Goal: Book appointment/travel/reservation

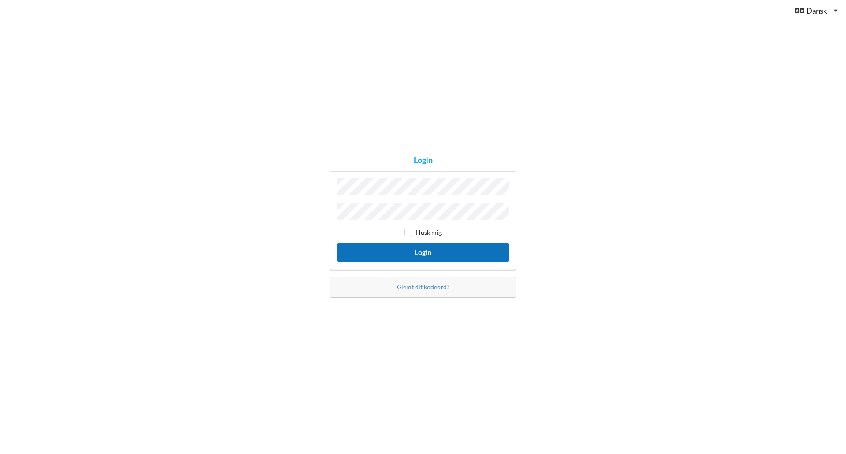
click at [443, 252] on button "Login" at bounding box center [423, 252] width 173 height 18
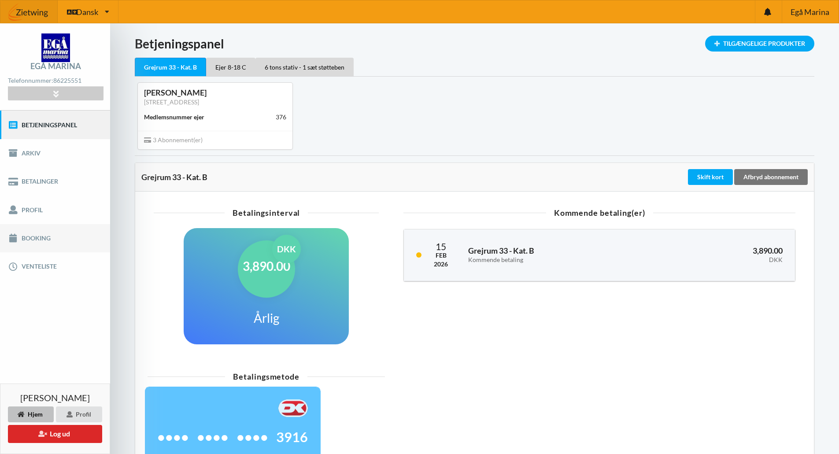
click at [45, 235] on link "Booking" at bounding box center [55, 238] width 110 height 28
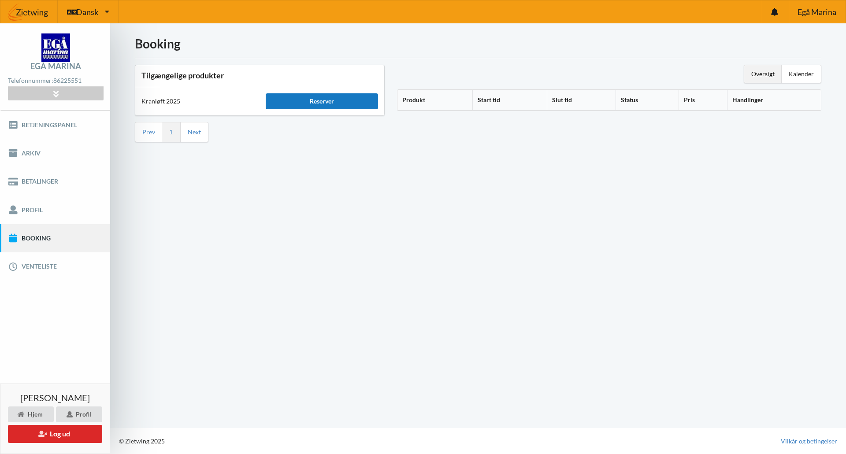
click at [316, 104] on div "Reserver" at bounding box center [322, 101] width 112 height 16
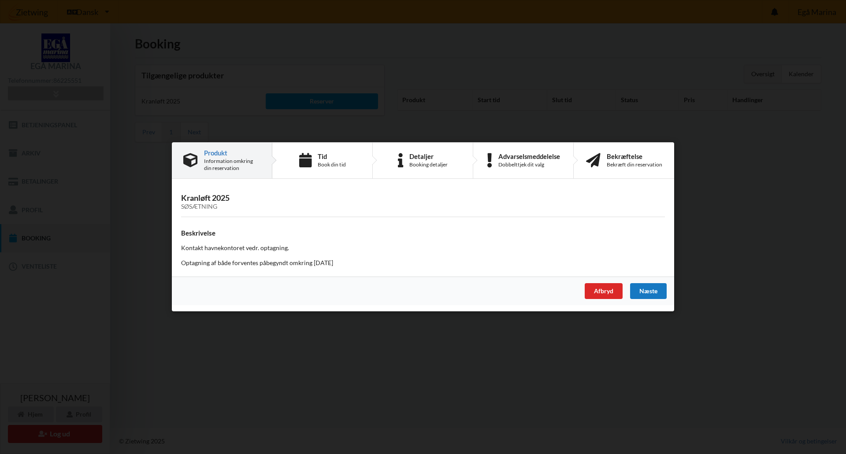
click at [653, 288] on div "Næste" at bounding box center [648, 292] width 37 height 16
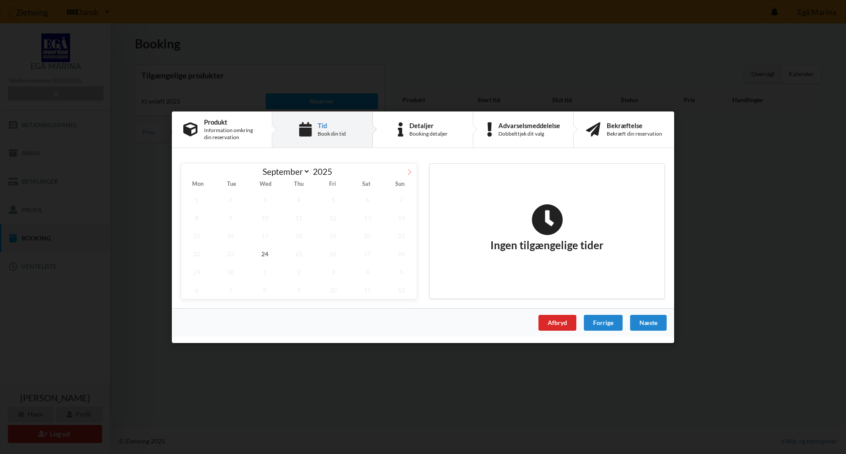
click at [408, 174] on icon at bounding box center [409, 172] width 3 height 6
select select "10"
click at [372, 219] on span "8" at bounding box center [367, 217] width 31 height 18
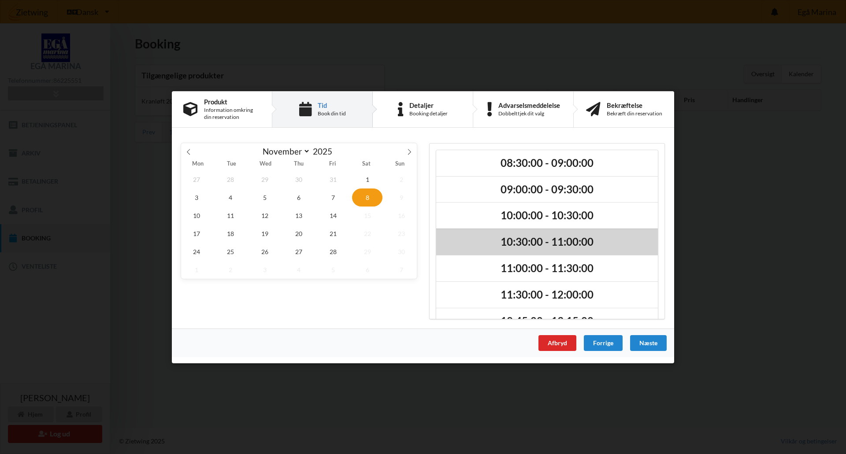
scroll to position [74, 0]
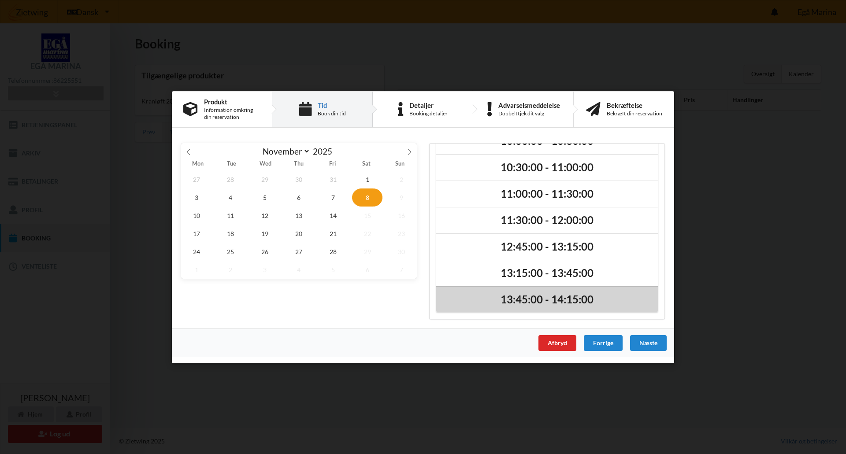
click at [589, 294] on h2 "13:45:00 - 14:15:00" at bounding box center [546, 299] width 209 height 14
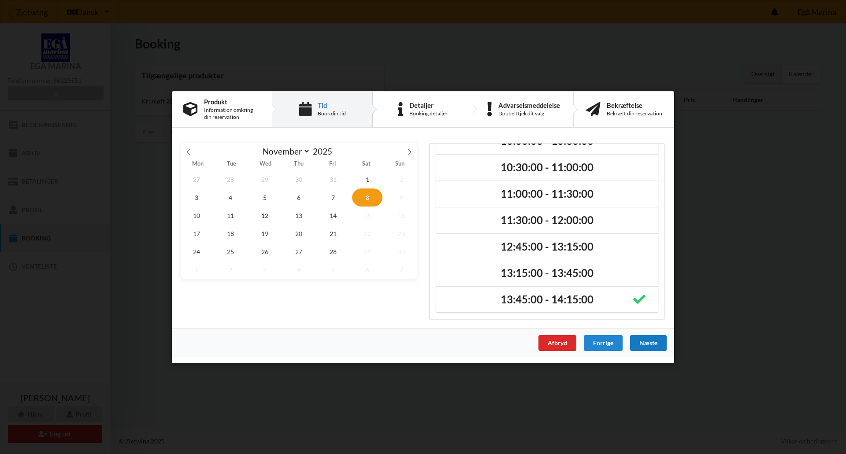
click at [653, 342] on div "Næste" at bounding box center [648, 343] width 37 height 16
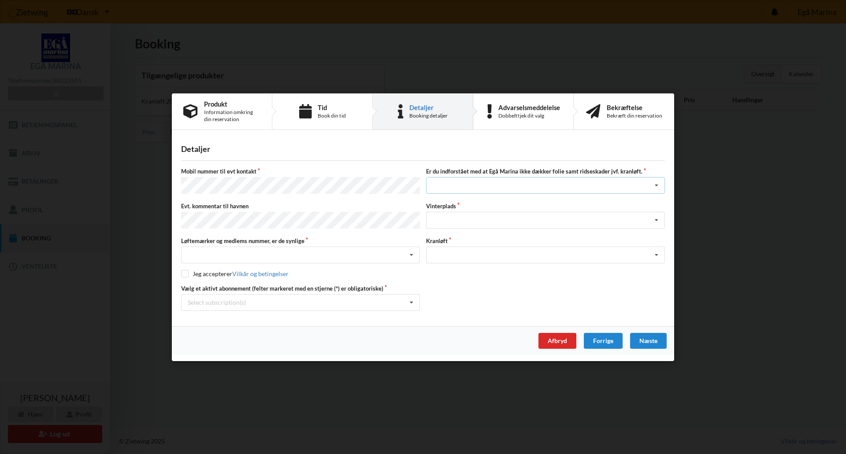
click at [492, 186] on div "Jeg har tæpper med og tager selv ansvaret for eventuelle folie samt ridseskader…" at bounding box center [545, 185] width 239 height 17
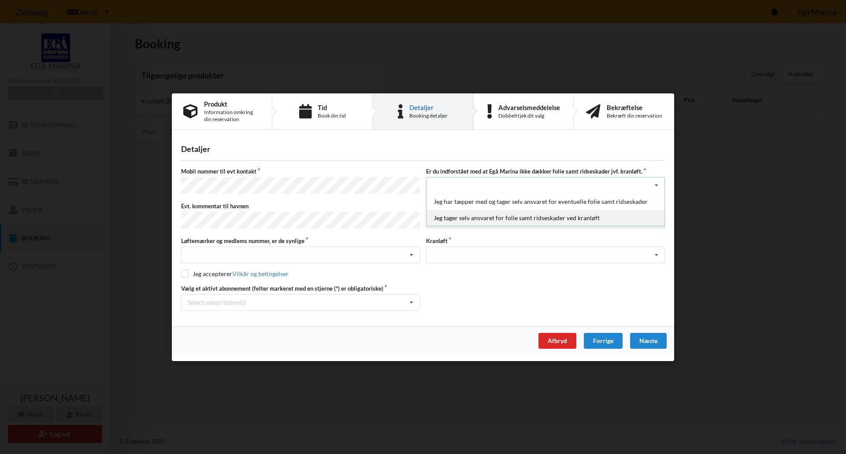
click at [488, 223] on div "Jeg tager selv ansvaret for folie samt ridseskader ved kranløft" at bounding box center [545, 218] width 238 height 16
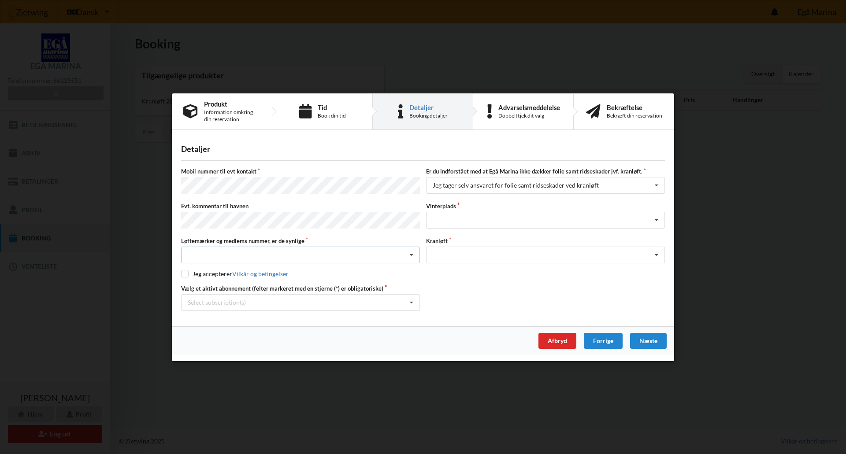
click at [312, 251] on div "Nej, jeg kontakter havnekontoret inden løftet Ja, mine mærker er synlige og int…" at bounding box center [300, 255] width 239 height 17
click at [302, 284] on div "Ja, mine mærker er synlige og intakte" at bounding box center [300, 287] width 238 height 16
click at [470, 219] on div "Landplads nr. 1 Landplads nr. 2 Landplads nr.3 Landplads nr. 4 Landplads nr. 5 …" at bounding box center [545, 220] width 239 height 17
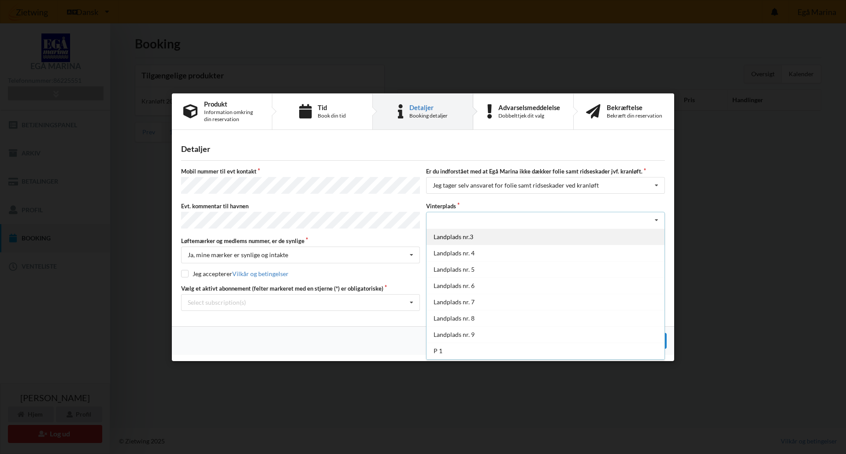
scroll to position [64, 0]
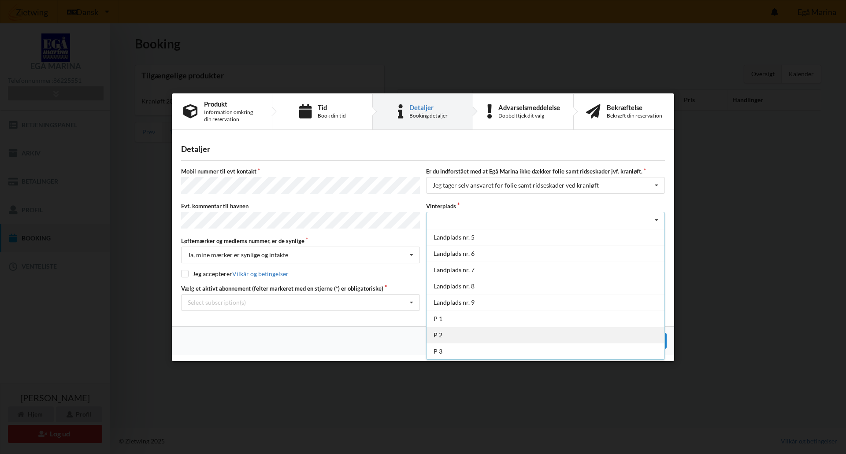
click at [495, 338] on div "P 2" at bounding box center [545, 335] width 238 height 16
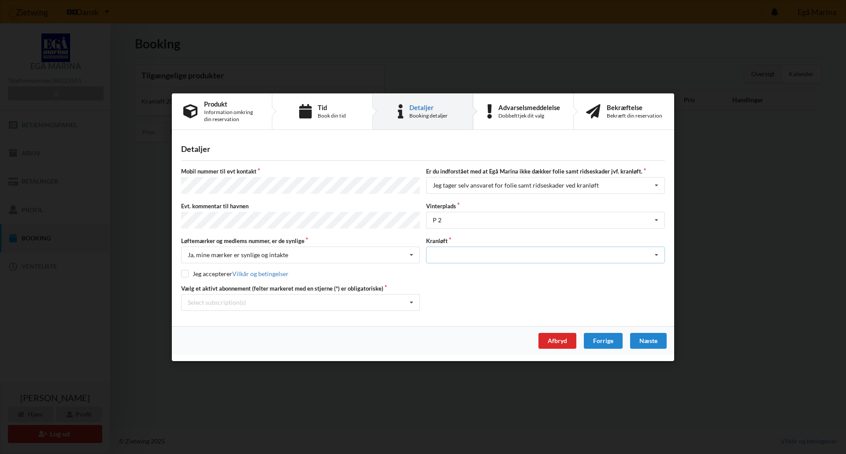
click at [459, 252] on div "Optagning" at bounding box center [545, 255] width 239 height 17
click at [459, 270] on div "Optagning" at bounding box center [545, 271] width 238 height 16
click at [401, 302] on div "Select subscription(s) * Ejer 8-18 C * 6 tons stativ - 1 sæt støtteben Grejrum …" at bounding box center [300, 302] width 239 height 17
click at [275, 315] on div "* Ejer 8-18 C" at bounding box center [300, 318] width 238 height 16
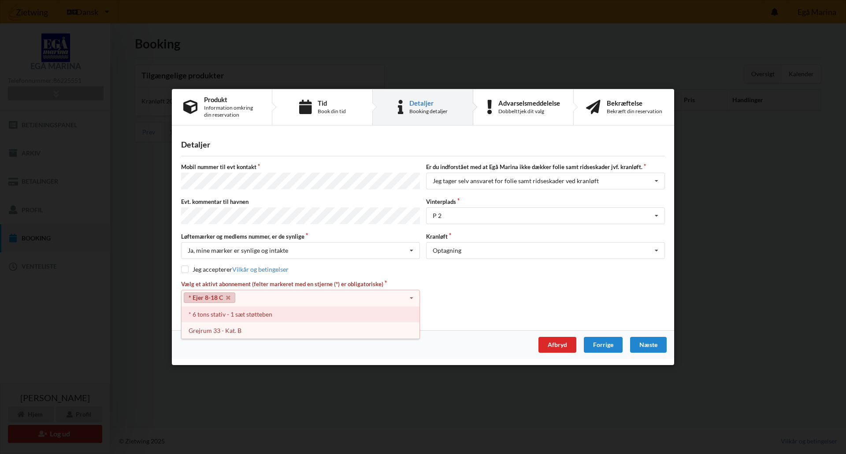
click at [274, 312] on div "* 6 tons stativ - 1 sæt støtteben" at bounding box center [300, 314] width 238 height 16
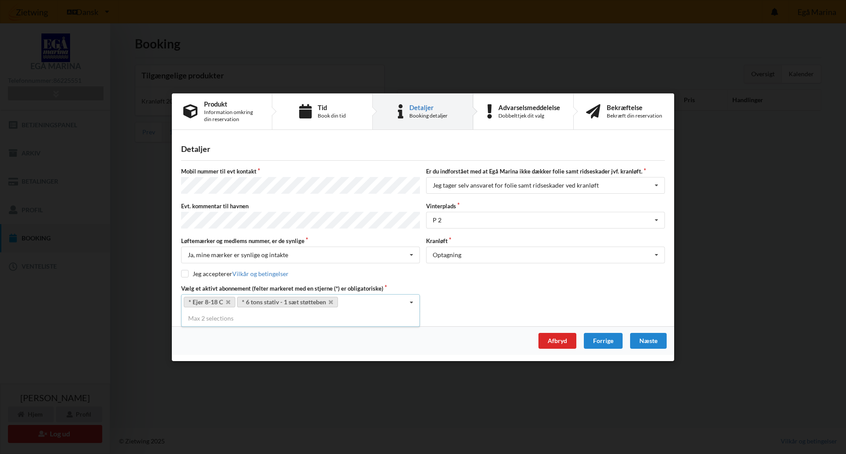
click at [505, 288] on div "Vælg et aktivt abonnement (felter markeret med en stjerne (*) er obligatoriske)…" at bounding box center [423, 297] width 490 height 26
click at [654, 341] on div "Næste" at bounding box center [648, 341] width 37 height 16
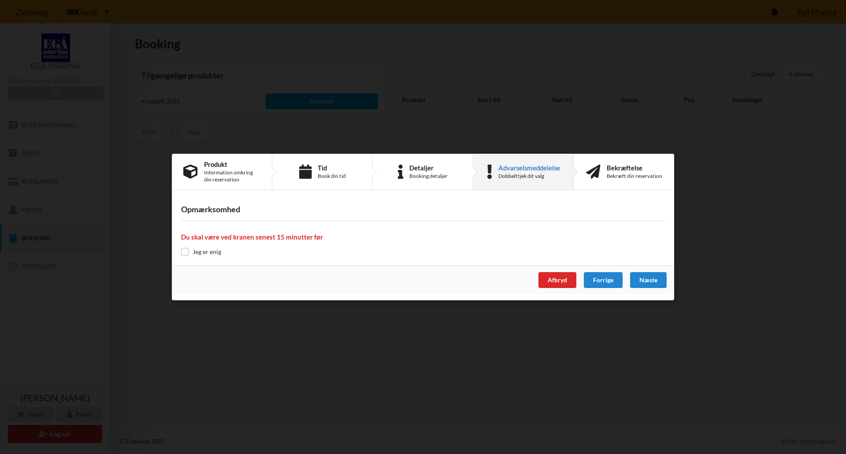
click at [189, 252] on label "Jeg er enig" at bounding box center [201, 251] width 40 height 7
click at [183, 251] on input "checkbox" at bounding box center [184, 251] width 7 height 7
checkbox input "true"
click at [654, 279] on div "Næste" at bounding box center [648, 280] width 37 height 16
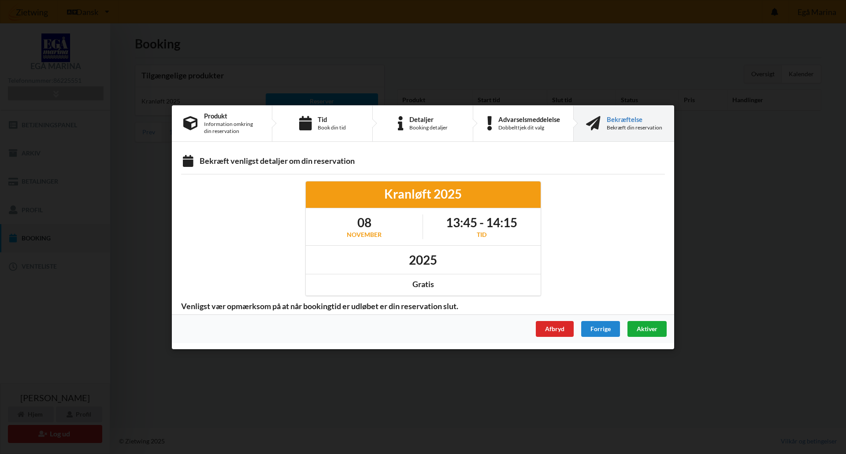
click at [655, 329] on span "Aktiver" at bounding box center [647, 328] width 21 height 7
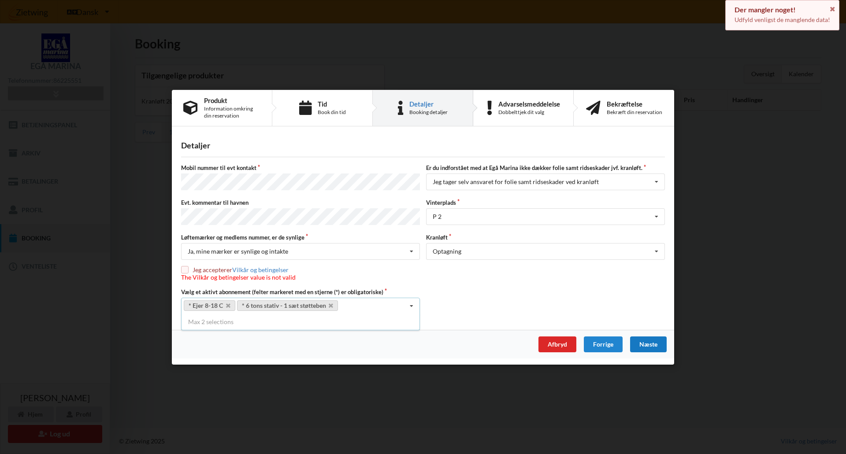
click at [186, 267] on input "checkbox" at bounding box center [184, 269] width 7 height 7
checkbox input "true"
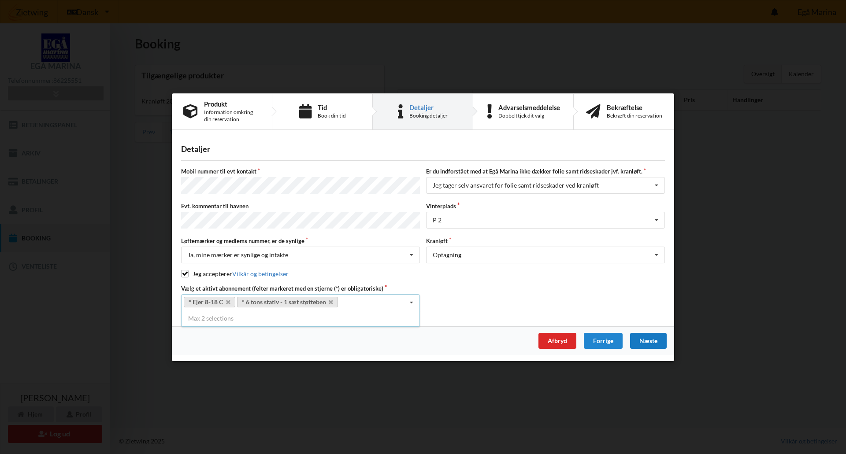
click at [651, 333] on div "Næste" at bounding box center [648, 341] width 37 height 16
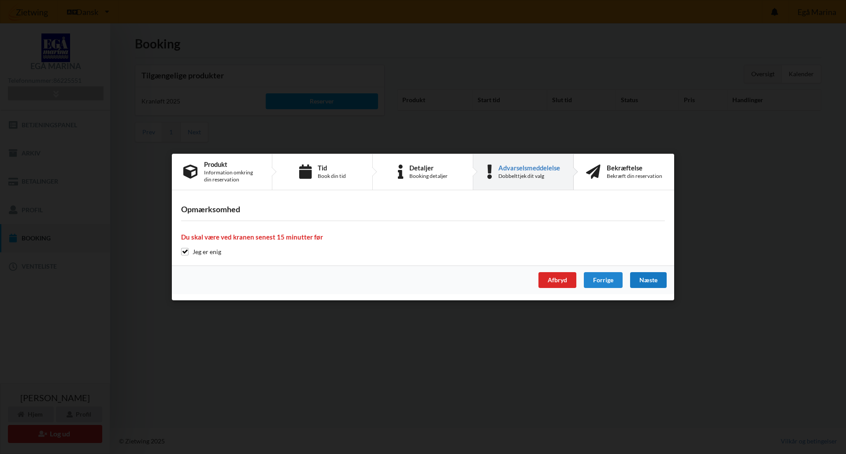
click at [647, 279] on div "Næste" at bounding box center [648, 280] width 37 height 16
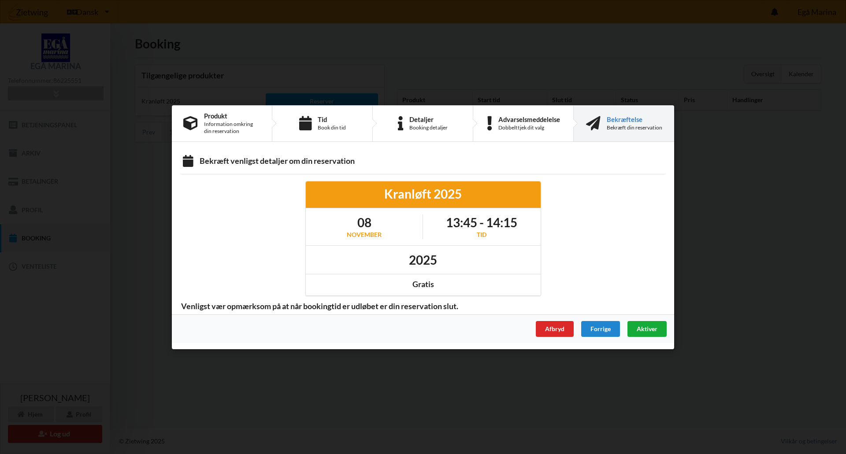
click at [653, 328] on span "Aktiver" at bounding box center [647, 328] width 21 height 7
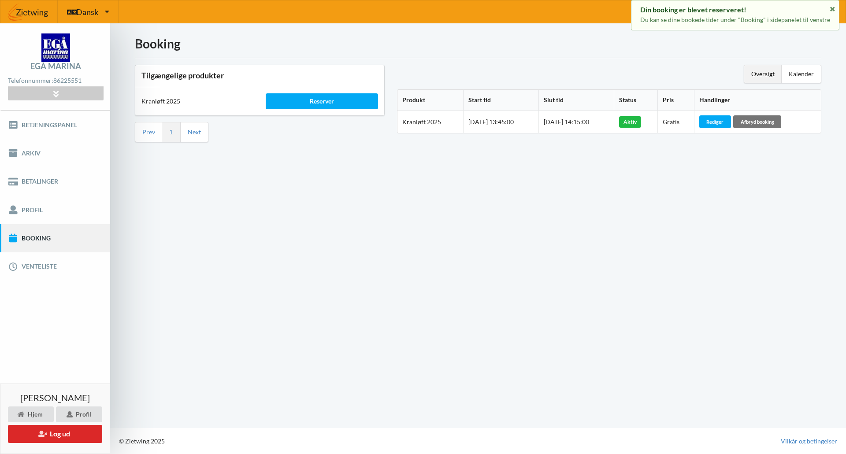
click at [721, 210] on div "Booking Tilgængelige produkter Kranløft 2025 Reserver Prev 1 Next Oversigt Kale…" at bounding box center [478, 225] width 736 height 405
